Goal: Task Accomplishment & Management: Manage account settings

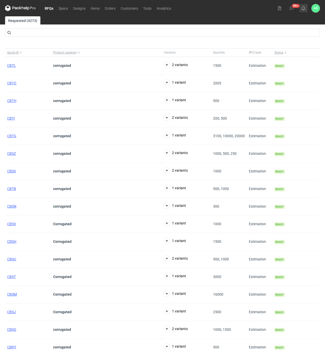
click at [303, 6] on button at bounding box center [303, 8] width 8 height 8
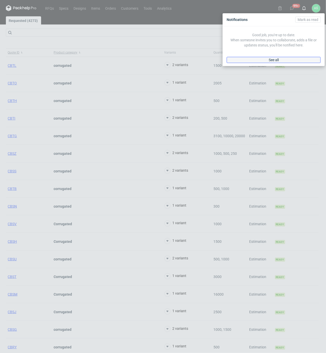
click at [279, 60] on span "See all" at bounding box center [274, 60] width 10 height 4
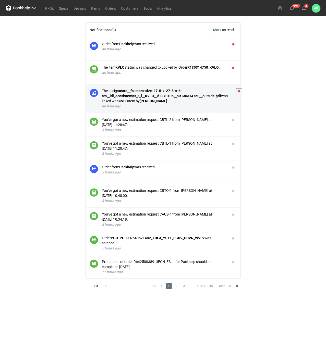
click at [236, 93] on button "button" at bounding box center [239, 91] width 6 height 6
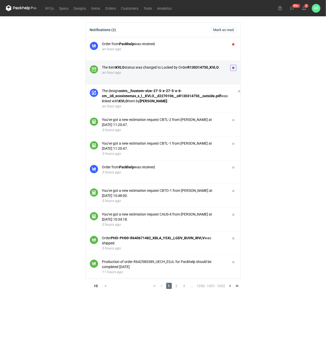
click at [234, 68] on button "button" at bounding box center [233, 68] width 6 height 6
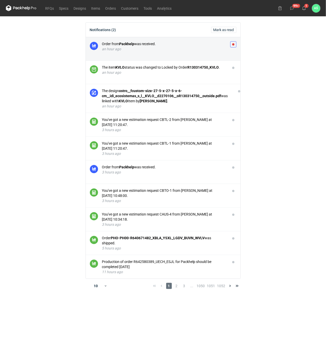
click at [234, 46] on button "button" at bounding box center [233, 44] width 6 height 6
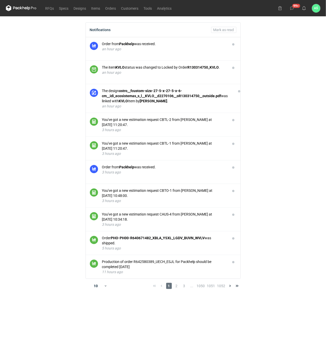
click at [278, 88] on main "Notifications Mark as read Order from Packhelp was received. an hour ago The it…" at bounding box center [163, 184] width 318 height 337
